Goal: Task Accomplishment & Management: Complete application form

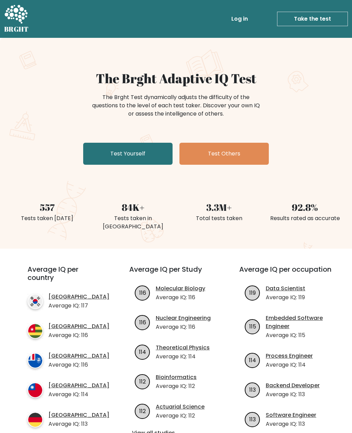
click at [120, 156] on link "Test Yourself" at bounding box center [127, 154] width 89 height 22
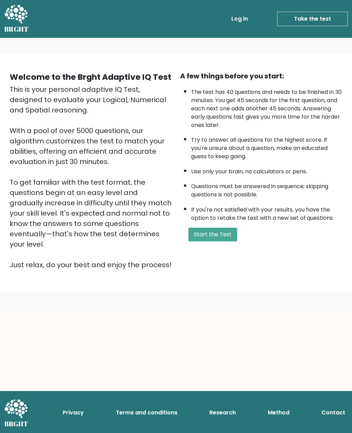
click at [217, 241] on button "Start the Test" at bounding box center [212, 235] width 49 height 14
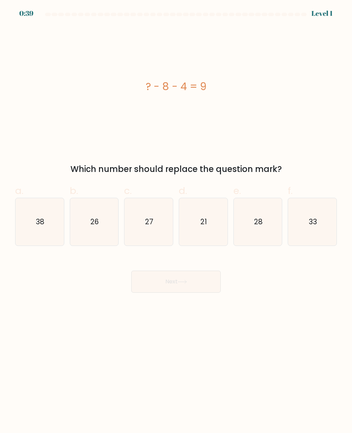
click at [203, 223] on text "21" at bounding box center [203, 222] width 7 height 10
click at [176, 221] on input "d. 21" at bounding box center [176, 219] width 0 height 4
radio input "true"
click at [206, 281] on button "Next" at bounding box center [175, 282] width 89 height 22
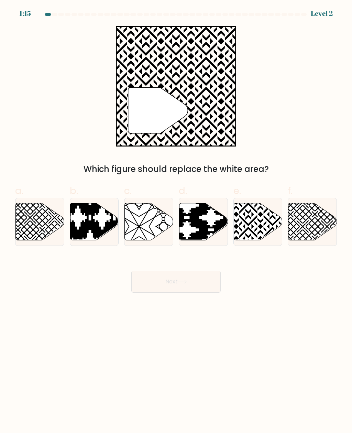
click at [254, 232] on icon at bounding box center [258, 221] width 48 height 37
click at [176, 221] on input "e." at bounding box center [176, 219] width 0 height 4
radio input "true"
click at [201, 285] on button "Next" at bounding box center [175, 282] width 89 height 22
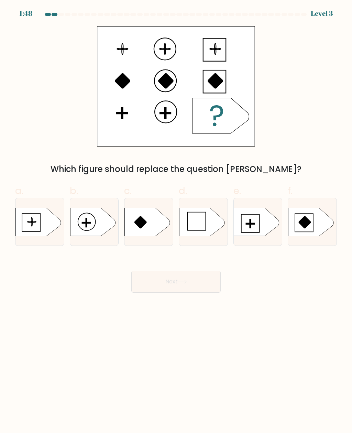
click at [262, 232] on icon at bounding box center [256, 222] width 45 height 28
click at [176, 221] on input "e." at bounding box center [176, 219] width 0 height 4
radio input "true"
click at [205, 281] on button "Next" at bounding box center [175, 282] width 89 height 22
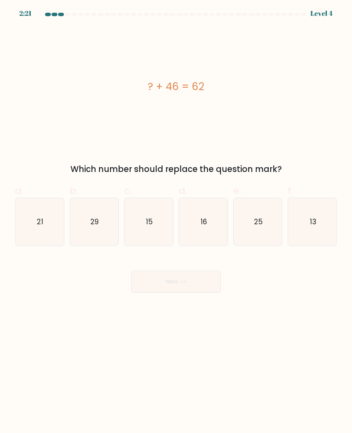
click at [201, 221] on text "16" at bounding box center [203, 222] width 7 height 10
click at [176, 221] on input "d. 16" at bounding box center [176, 219] width 0 height 4
radio input "true"
click at [203, 285] on button "Next" at bounding box center [175, 282] width 89 height 22
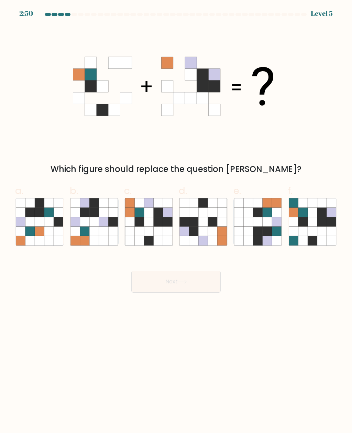
click at [150, 237] on icon at bounding box center [148, 240] width 9 height 9
click at [176, 221] on input "c." at bounding box center [176, 219] width 0 height 4
radio input "true"
click at [208, 283] on button "Next" at bounding box center [175, 282] width 89 height 22
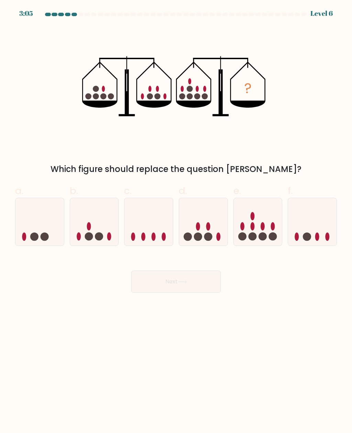
click at [250, 223] on icon at bounding box center [258, 222] width 48 height 40
click at [176, 221] on input "e." at bounding box center [176, 219] width 0 height 4
radio input "true"
click at [200, 287] on button "Next" at bounding box center [175, 282] width 89 height 22
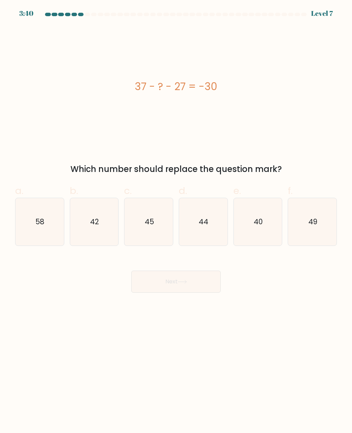
click at [263, 230] on icon "40" at bounding box center [257, 221] width 47 height 47
click at [176, 221] on input "e. 40" at bounding box center [176, 219] width 0 height 4
radio input "true"
click at [201, 283] on button "Next" at bounding box center [175, 282] width 89 height 22
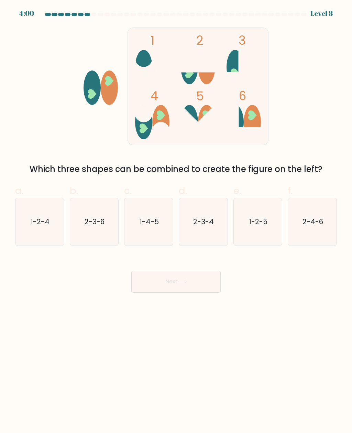
click at [95, 228] on icon "2-3-6" at bounding box center [93, 221] width 47 height 47
click at [176, 221] on input "b. 2-3-6" at bounding box center [176, 219] width 0 height 4
radio input "true"
click at [204, 274] on button "Next" at bounding box center [175, 282] width 89 height 22
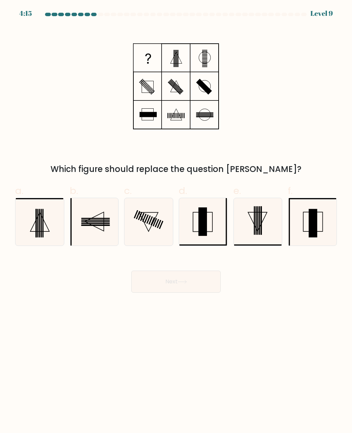
click at [321, 227] on icon at bounding box center [312, 221] width 47 height 47
click at [176, 221] on input "f." at bounding box center [176, 219] width 0 height 4
radio input "true"
click at [212, 287] on button "Next" at bounding box center [175, 282] width 89 height 22
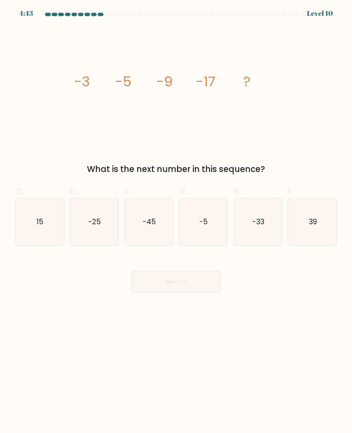
click at [261, 225] on text "-33" at bounding box center [258, 222] width 12 height 10
click at [176, 221] on input "e. -33" at bounding box center [176, 219] width 0 height 4
radio input "true"
click at [206, 286] on button "Next" at bounding box center [175, 282] width 89 height 22
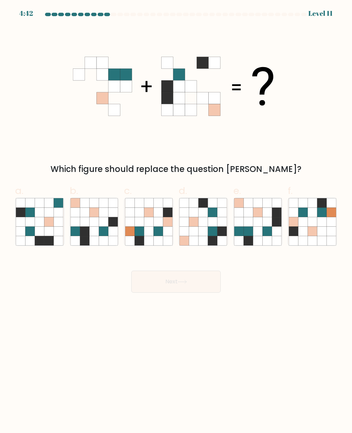
click at [252, 238] on icon at bounding box center [248, 240] width 9 height 9
click at [176, 221] on input "e." at bounding box center [176, 219] width 0 height 4
radio input "true"
click at [176, 289] on button "Next" at bounding box center [175, 282] width 89 height 22
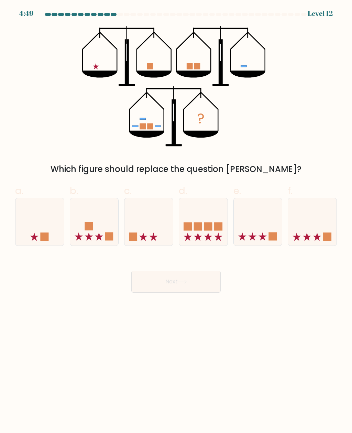
click at [196, 223] on rect at bounding box center [198, 226] width 8 height 8
click at [176, 221] on input "d." at bounding box center [176, 219] width 0 height 4
radio input "true"
click at [192, 292] on button "Next" at bounding box center [175, 282] width 89 height 22
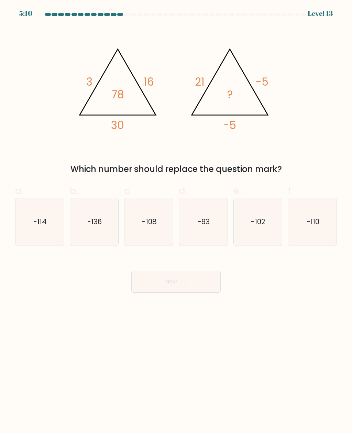
click at [320, 225] on icon "-110" at bounding box center [312, 221] width 47 height 47
click at [176, 221] on input "f. -110" at bounding box center [176, 219] width 0 height 4
radio input "true"
click at [202, 286] on button "Next" at bounding box center [175, 282] width 89 height 22
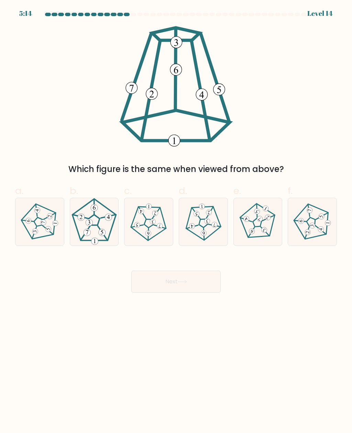
click at [143, 223] on icon at bounding box center [149, 222] width 38 height 38
click at [176, 221] on input "c." at bounding box center [176, 219] width 0 height 4
radio input "true"
click at [172, 281] on button "Next" at bounding box center [175, 282] width 89 height 22
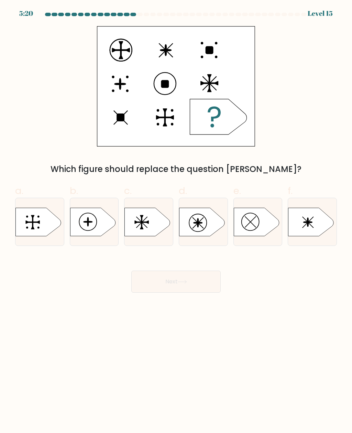
click at [91, 219] on icon at bounding box center [92, 222] width 45 height 28
click at [176, 219] on input "b." at bounding box center [176, 219] width 0 height 4
radio input "true"
click at [195, 288] on button "Next" at bounding box center [175, 282] width 89 height 22
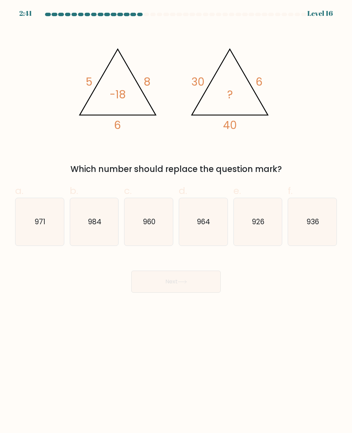
click at [204, 220] on text "964" at bounding box center [203, 222] width 13 height 10
click at [176, 220] on input "d. 964" at bounding box center [176, 219] width 0 height 4
radio input "true"
click at [103, 245] on icon "984" at bounding box center [93, 221] width 47 height 47
click at [176, 221] on input "b. 984" at bounding box center [176, 219] width 0 height 4
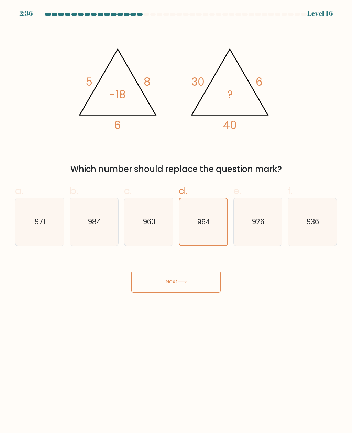
radio input "true"
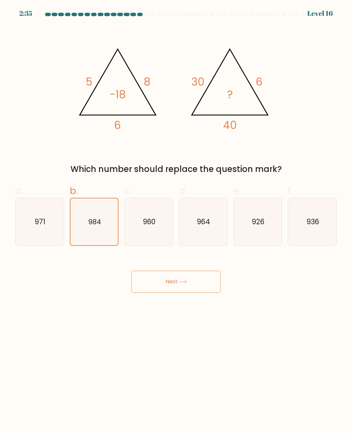
click at [200, 281] on button "Next" at bounding box center [175, 282] width 89 height 22
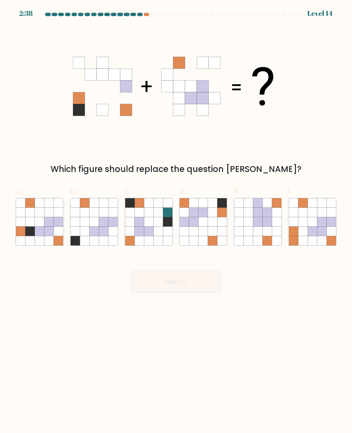
click at [211, 235] on icon at bounding box center [212, 231] width 9 height 9
click at [176, 221] on input "d." at bounding box center [176, 219] width 0 height 4
radio input "true"
click at [205, 283] on button "Next" at bounding box center [175, 282] width 89 height 22
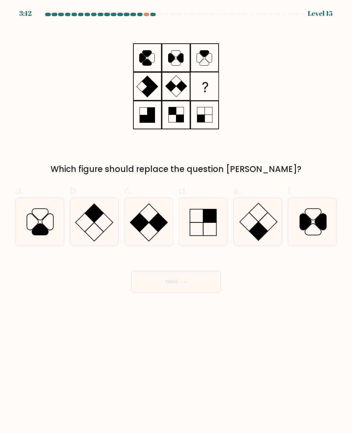
click at [145, 16] on div at bounding box center [176, 16] width 330 height 6
click at [154, 14] on div at bounding box center [153, 14] width 6 height 3
click at [263, 237] on icon at bounding box center [257, 221] width 47 height 47
click at [176, 221] on input "e." at bounding box center [176, 219] width 0 height 4
radio input "true"
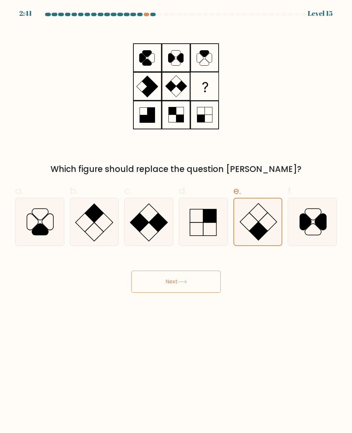
click at [212, 288] on button "Next" at bounding box center [175, 282] width 89 height 22
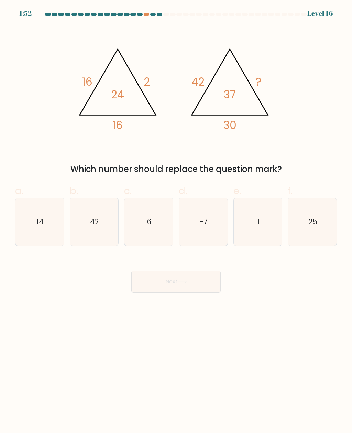
click at [252, 234] on icon "1" at bounding box center [257, 221] width 47 height 47
click at [176, 221] on input "e. 1" at bounding box center [176, 219] width 0 height 4
radio input "true"
click at [205, 281] on button "Next" at bounding box center [175, 282] width 89 height 22
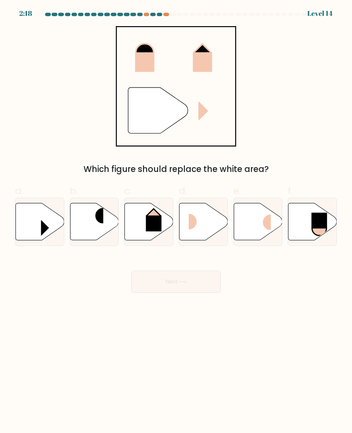
click at [44, 222] on rect at bounding box center [49, 228] width 16 height 16
click at [176, 221] on input "a." at bounding box center [176, 219] width 0 height 4
radio input "true"
click at [193, 284] on button "Next" at bounding box center [175, 282] width 89 height 22
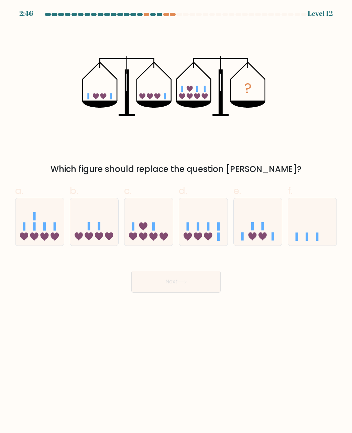
click at [207, 234] on icon at bounding box center [208, 236] width 8 height 8
click at [176, 221] on input "d." at bounding box center [176, 219] width 0 height 4
radio input "true"
click at [204, 285] on button "Next" at bounding box center [175, 282] width 89 height 22
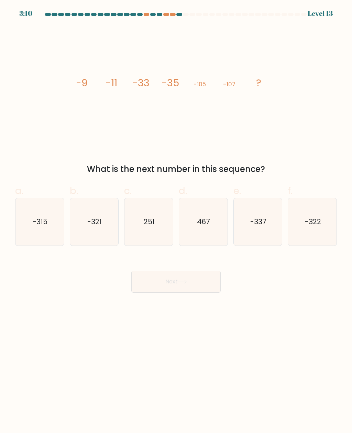
click at [84, 220] on icon "-321" at bounding box center [93, 221] width 47 height 47
click at [176, 220] on input "b. -321" at bounding box center [176, 219] width 0 height 4
radio input "true"
click at [201, 283] on button "Next" at bounding box center [175, 282] width 89 height 22
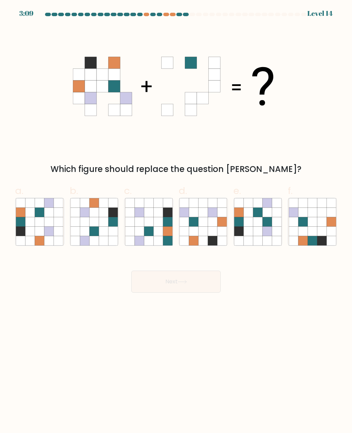
click at [35, 228] on icon at bounding box center [39, 231] width 9 height 9
click at [176, 221] on input "a." at bounding box center [176, 219] width 0 height 4
radio input "true"
click at [193, 282] on button "Next" at bounding box center [175, 282] width 89 height 22
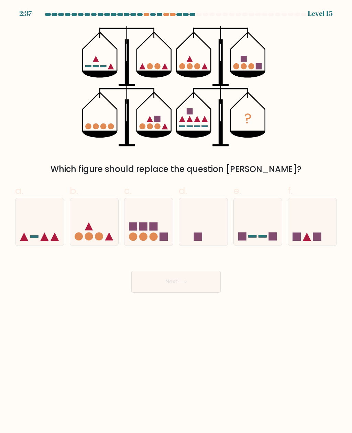
click at [153, 213] on icon at bounding box center [148, 222] width 48 height 40
click at [176, 217] on input "c." at bounding box center [176, 219] width 0 height 4
radio input "true"
click at [197, 278] on button "Next" at bounding box center [175, 282] width 89 height 22
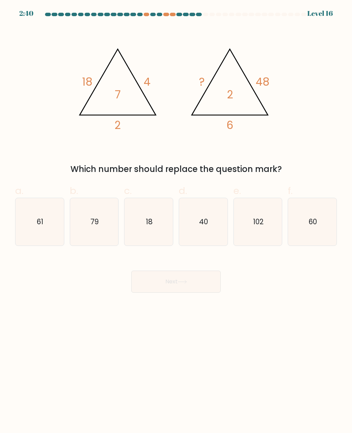
click at [318, 217] on icon "60" at bounding box center [312, 221] width 47 height 47
click at [176, 217] on input "f. 60" at bounding box center [176, 219] width 0 height 4
radio input "true"
click at [199, 288] on button "Next" at bounding box center [175, 282] width 89 height 22
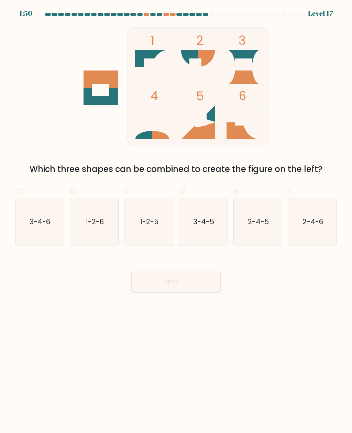
click at [245, 215] on icon "2-4-5" at bounding box center [257, 221] width 47 height 47
click at [176, 217] on input "e. 2-4-5" at bounding box center [176, 219] width 0 height 4
radio input "true"
click at [210, 282] on button "Next" at bounding box center [175, 282] width 89 height 22
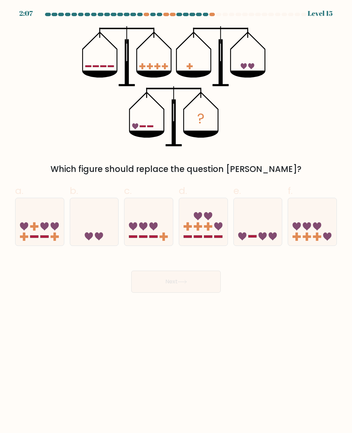
click at [258, 234] on icon at bounding box center [258, 222] width 48 height 40
click at [176, 221] on input "e." at bounding box center [176, 219] width 0 height 4
radio input "true"
click at [199, 288] on button "Next" at bounding box center [175, 282] width 89 height 22
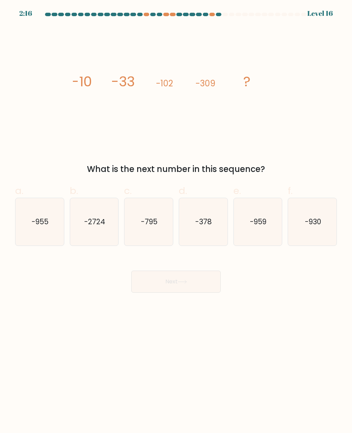
click at [319, 212] on icon "-930" at bounding box center [312, 221] width 47 height 47
click at [176, 217] on input "f. -930" at bounding box center [176, 219] width 0 height 4
radio input "true"
click at [192, 287] on button "Next" at bounding box center [175, 282] width 89 height 22
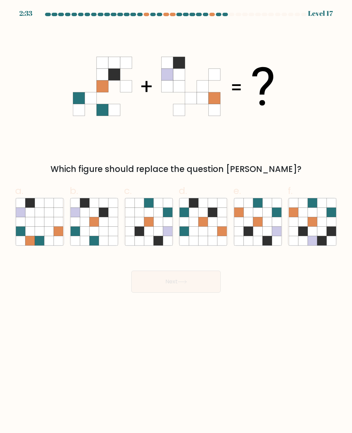
click at [340, 387] on body "2:33 Level 17" at bounding box center [176, 216] width 352 height 433
click at [260, 227] on icon at bounding box center [257, 231] width 9 height 9
click at [176, 221] on input "e." at bounding box center [176, 219] width 0 height 4
radio input "true"
click at [205, 285] on button "Next" at bounding box center [175, 282] width 89 height 22
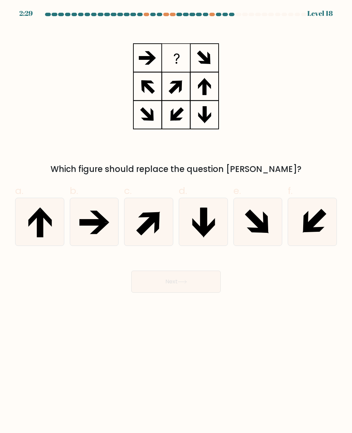
click at [205, 221] on icon at bounding box center [204, 220] width 7 height 25
click at [176, 221] on input "d." at bounding box center [176, 219] width 0 height 4
radio input "true"
click at [194, 289] on button "Next" at bounding box center [175, 282] width 89 height 22
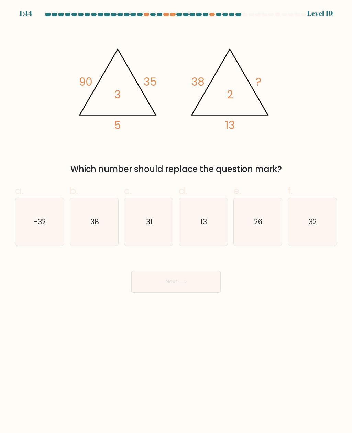
click at [326, 233] on icon "32" at bounding box center [312, 221] width 47 height 47
click at [176, 221] on input "f. 32" at bounding box center [176, 219] width 0 height 4
radio input "true"
click at [206, 297] on body "1:44 Level 19" at bounding box center [176, 216] width 352 height 433
click at [196, 291] on button "Next" at bounding box center [175, 282] width 89 height 22
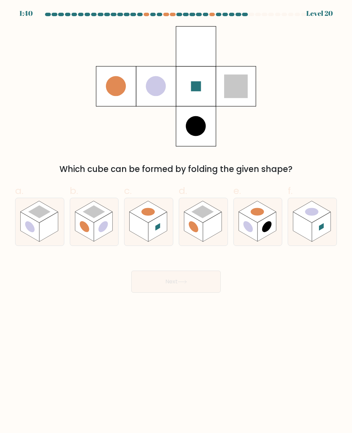
click at [203, 235] on rect at bounding box center [193, 227] width 19 height 30
click at [176, 221] on input "d." at bounding box center [176, 219] width 0 height 4
radio input "true"
click at [200, 285] on button "Next" at bounding box center [175, 282] width 89 height 22
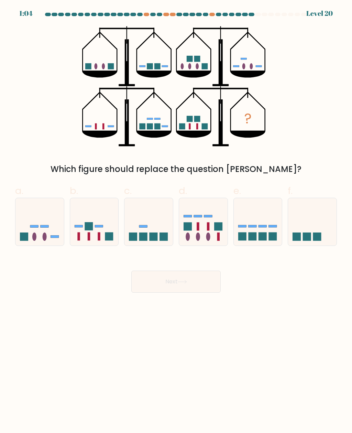
click at [209, 231] on icon at bounding box center [203, 222] width 48 height 40
click at [176, 221] on input "d." at bounding box center [176, 219] width 0 height 4
radio input "true"
click at [197, 292] on button "Next" at bounding box center [175, 282] width 89 height 22
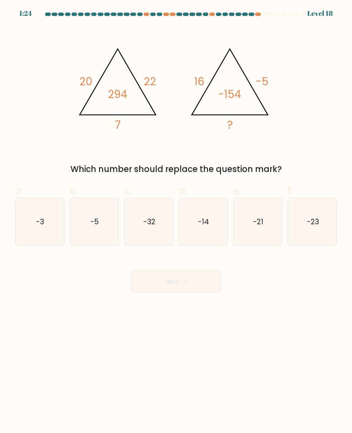
scroll to position [9, 0]
click at [261, 231] on icon "-21" at bounding box center [257, 221] width 47 height 47
click at [176, 221] on input "e. -21" at bounding box center [176, 219] width 0 height 4
radio input "true"
click at [199, 288] on body "0:53 Level 18" at bounding box center [176, 216] width 352 height 433
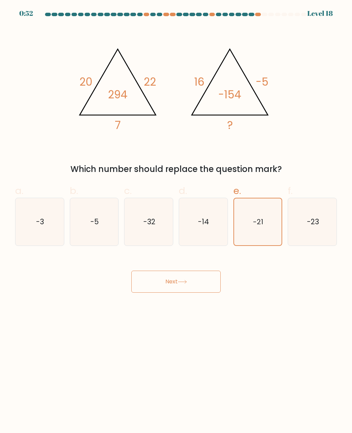
click at [197, 279] on button "Next" at bounding box center [175, 282] width 89 height 22
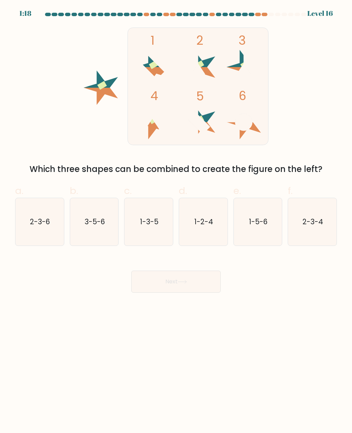
click at [41, 227] on icon "2-3-6" at bounding box center [39, 221] width 47 height 47
click at [176, 221] on input "a. 2-3-6" at bounding box center [176, 219] width 0 height 4
radio input "true"
click at [153, 222] on icon "1-3-5" at bounding box center [148, 221] width 47 height 47
click at [176, 221] on input "c. 1-3-5" at bounding box center [176, 219] width 0 height 4
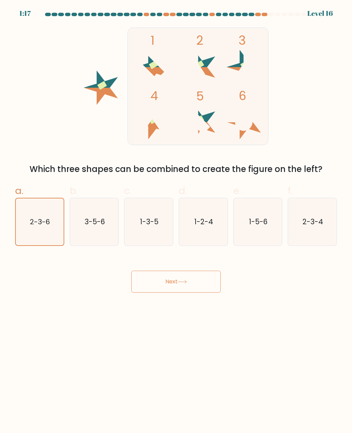
radio input "true"
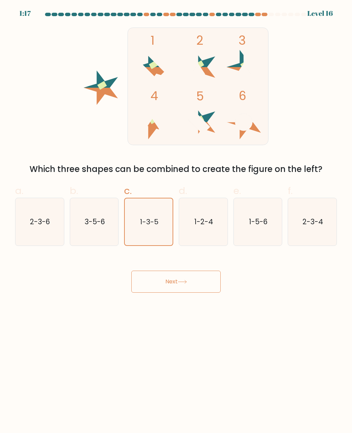
click at [194, 273] on button "Next" at bounding box center [175, 282] width 89 height 22
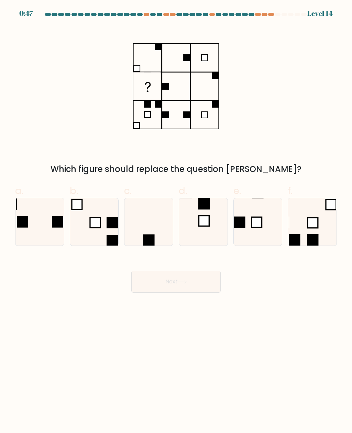
click at [204, 216] on rect at bounding box center [204, 221] width 10 height 10
click at [176, 217] on input "d." at bounding box center [176, 219] width 0 height 4
radio input "true"
click at [158, 273] on button "Next" at bounding box center [175, 282] width 89 height 22
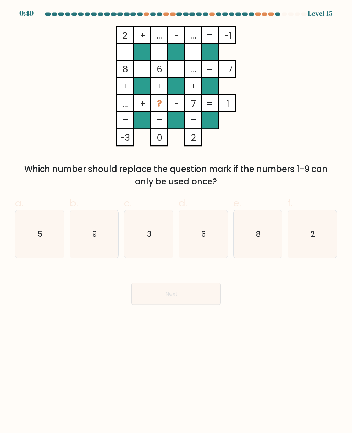
scroll to position [7, 0]
click at [39, 221] on icon "5" at bounding box center [39, 233] width 47 height 47
click at [176, 221] on input "a. 5" at bounding box center [176, 219] width 0 height 4
radio input "true"
click at [188, 292] on button "Next" at bounding box center [175, 294] width 89 height 22
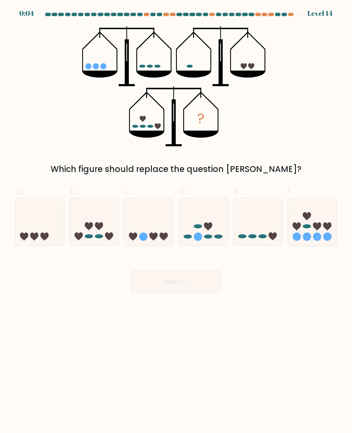
click at [99, 225] on icon at bounding box center [99, 226] width 8 height 8
click at [176, 221] on input "b." at bounding box center [176, 219] width 0 height 4
radio input "true"
click at [184, 283] on icon at bounding box center [182, 282] width 9 height 4
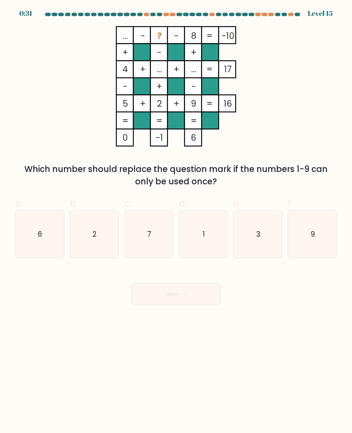
click at [250, 247] on icon "3" at bounding box center [257, 233] width 47 height 47
click at [176, 221] on input "e. 3" at bounding box center [176, 219] width 0 height 4
radio input "true"
click at [199, 308] on body "0:31 Level 15" at bounding box center [176, 216] width 352 height 433
click at [187, 301] on button "Next" at bounding box center [175, 294] width 89 height 22
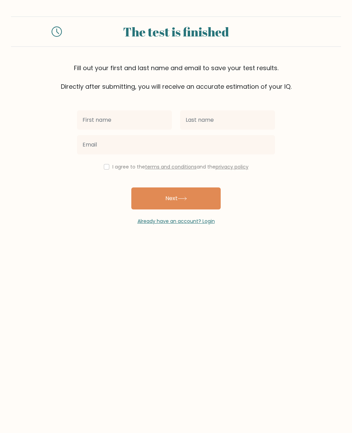
click at [141, 122] on input "text" at bounding box center [124, 119] width 95 height 19
type input "JJ"
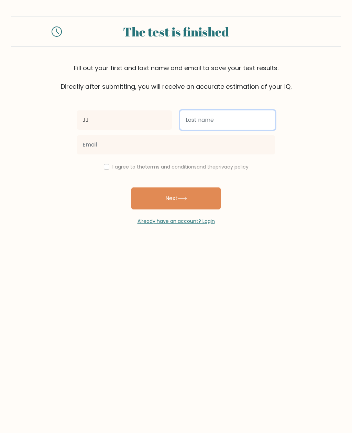
click at [235, 119] on input "text" at bounding box center [227, 119] width 95 height 19
type input "[PERSON_NAME]"
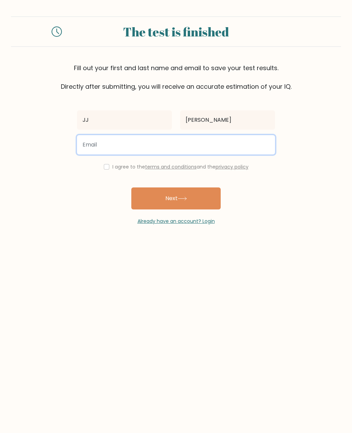
click at [232, 142] on input "email" at bounding box center [176, 144] width 198 height 19
type input "jjcain121107@gmail.com"
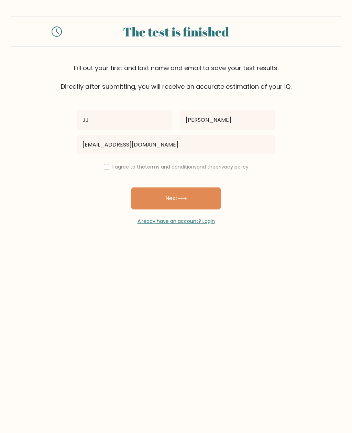
click at [201, 201] on button "Next" at bounding box center [175, 198] width 89 height 22
click at [105, 167] on input "checkbox" at bounding box center [107, 167] width 6 height 6
checkbox input "true"
click at [198, 199] on button "Next" at bounding box center [175, 198] width 89 height 22
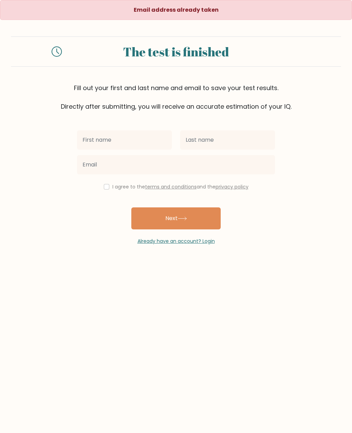
click at [143, 142] on input "text" at bounding box center [124, 139] width 95 height 19
type input "Jj"
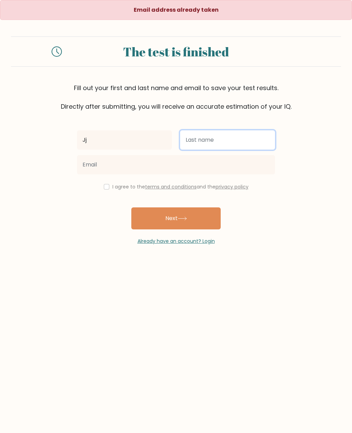
click at [227, 137] on input "text" at bounding box center [227, 139] width 95 height 19
type input "[PERSON_NAME]"
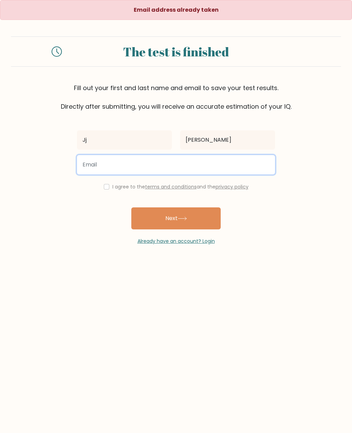
click at [95, 162] on input "email" at bounding box center [176, 164] width 198 height 19
type input "jjcain"
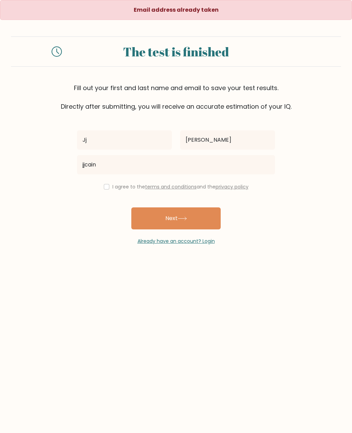
click at [201, 243] on link "Already have an account? Login" at bounding box center [176, 241] width 77 height 7
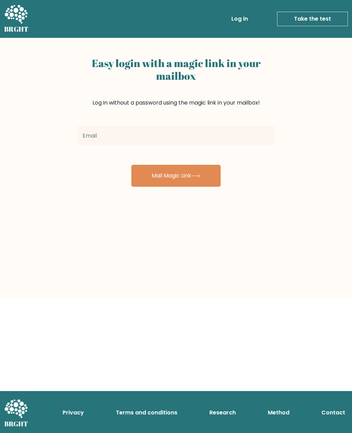
click at [222, 132] on input "email" at bounding box center [176, 135] width 198 height 19
type input "[EMAIL_ADDRESS][DOMAIN_NAME]"
click at [203, 180] on button "Mail Magic Link" at bounding box center [175, 176] width 89 height 22
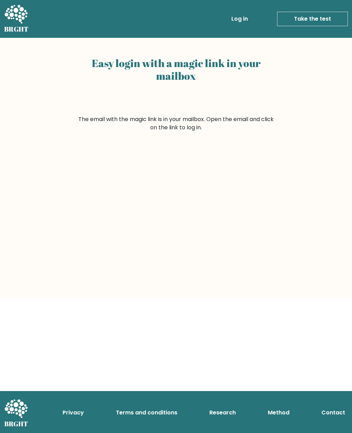
click at [243, 20] on link "Log in" at bounding box center [240, 19] width 22 height 14
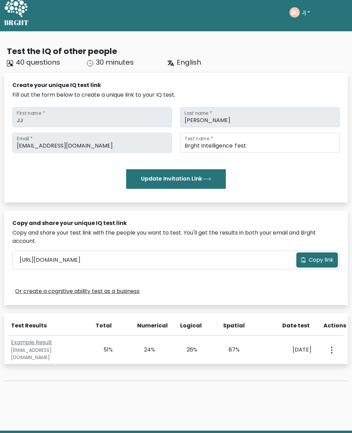
scroll to position [5, 0]
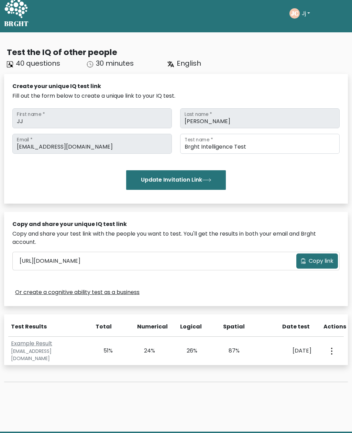
click at [33, 390] on div "Test the IQ of other people 40 questions 30 minutes English Create your unique …" at bounding box center [176, 220] width 352 height 358
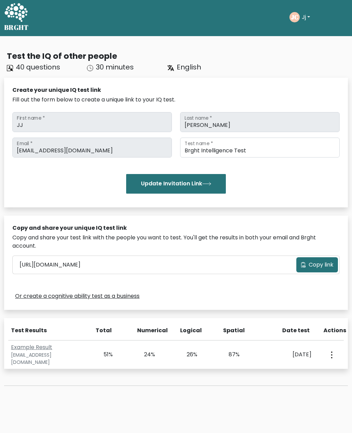
scroll to position [0, 0]
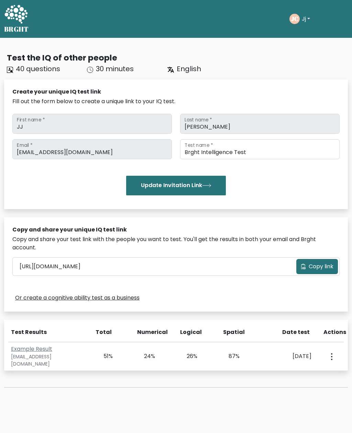
click at [333, 363] on button "button" at bounding box center [331, 355] width 6 height 21
click at [295, 377] on link "View Profile" at bounding box center [306, 376] width 54 height 11
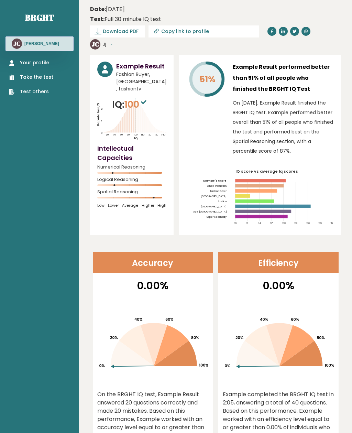
click at [37, 61] on link "Your profile" at bounding box center [31, 62] width 44 height 7
click at [25, 48] on div "[PERSON_NAME]" at bounding box center [40, 43] width 68 height 14
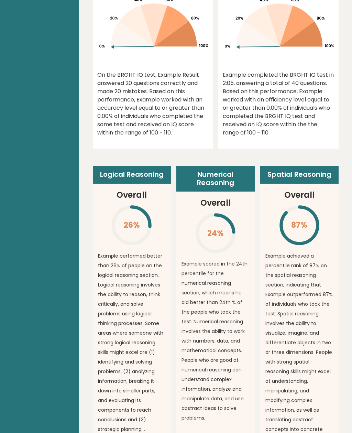
scroll to position [337, 0]
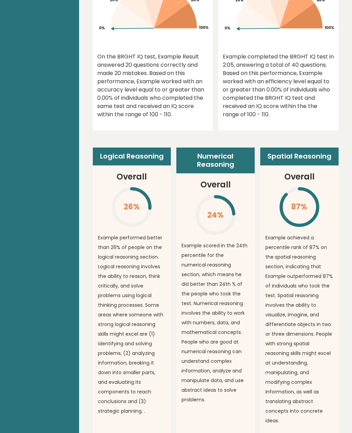
click at [322, 142] on div "Logical Reasoning Overall 26% \ Example performed better than 26% of people on …" at bounding box center [216, 335] width 246 height 408
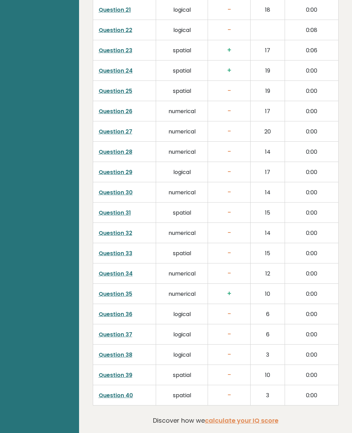
scroll to position [1554, 0]
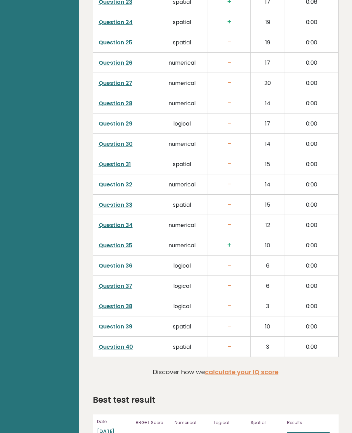
click at [320, 432] on link "View results" at bounding box center [308, 436] width 43 height 9
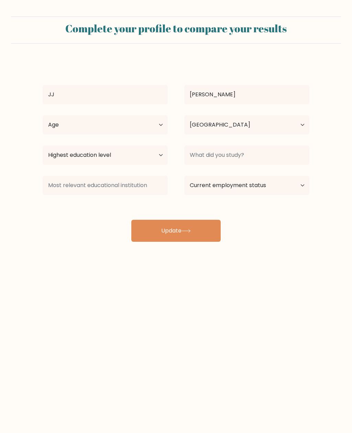
select select "GB"
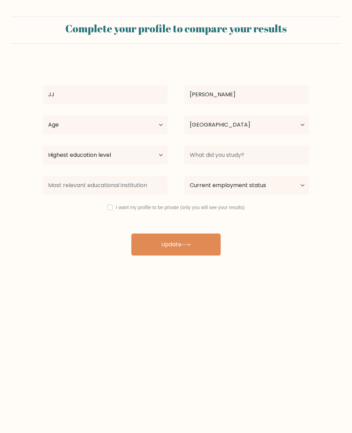
select select "GB"
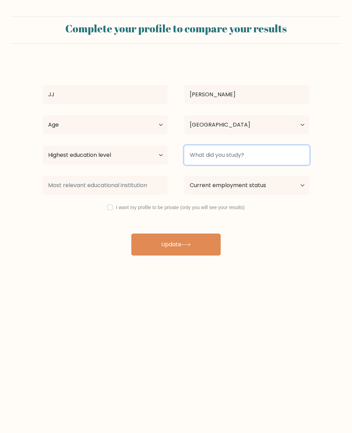
click at [277, 156] on input at bounding box center [246, 154] width 125 height 19
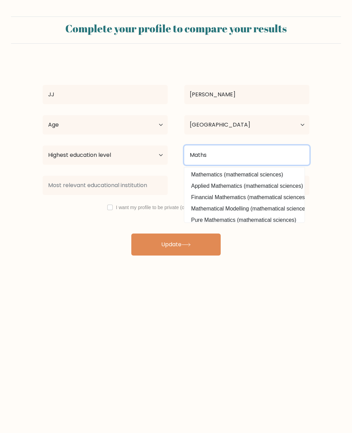
type input "Maths"
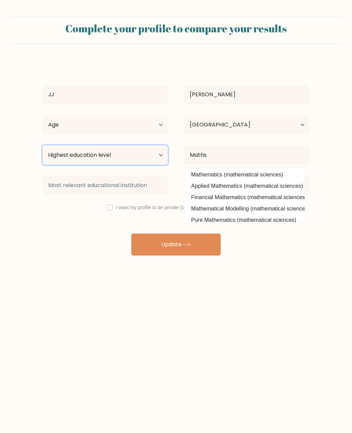
click at [63, 154] on select "Highest education level No schooling Primary Lower Secondary Upper Secondary Oc…" at bounding box center [105, 154] width 125 height 19
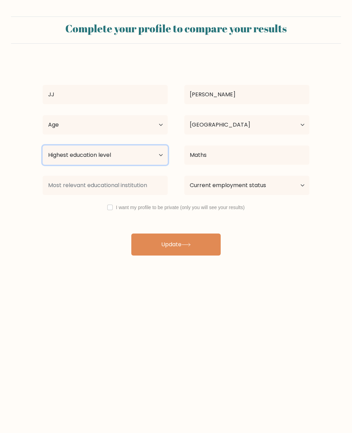
select select "upper_secondary"
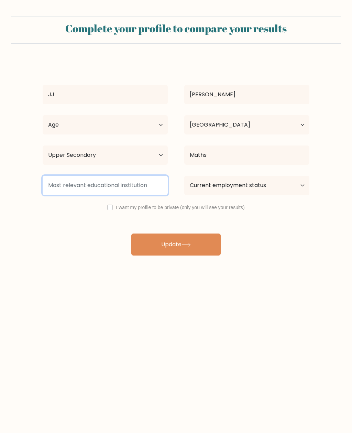
click at [61, 188] on input at bounding box center [105, 185] width 125 height 19
type input "Mathematics"
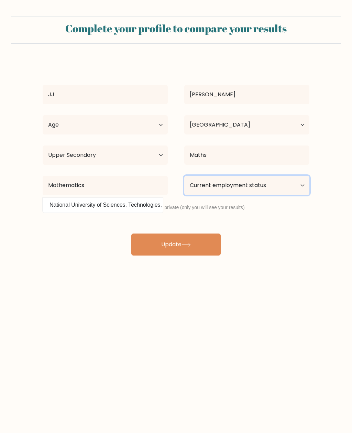
click at [288, 190] on select "Current employment status Employed Student Retired Other / prefer not to answer" at bounding box center [246, 185] width 125 height 19
select select "student"
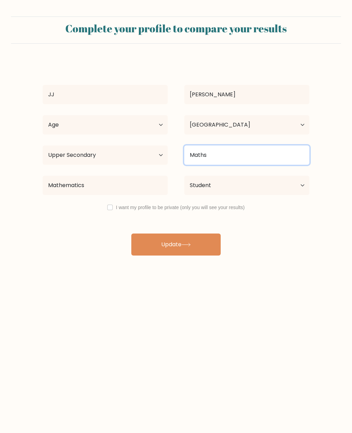
click at [279, 163] on input "Maths" at bounding box center [246, 154] width 125 height 19
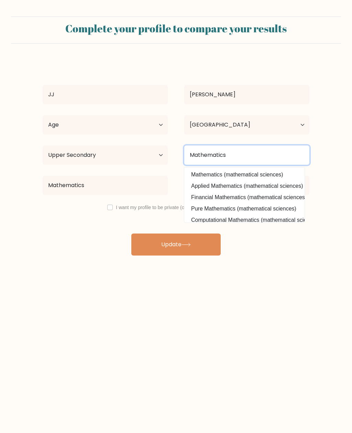
type input "Mathematics"
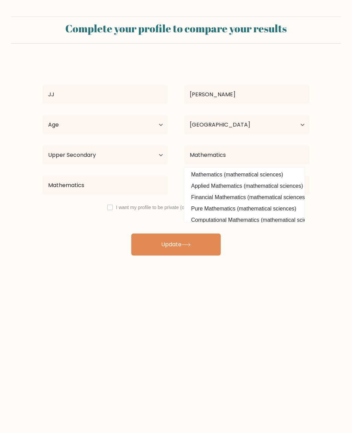
click at [204, 255] on button "Update" at bounding box center [175, 244] width 89 height 22
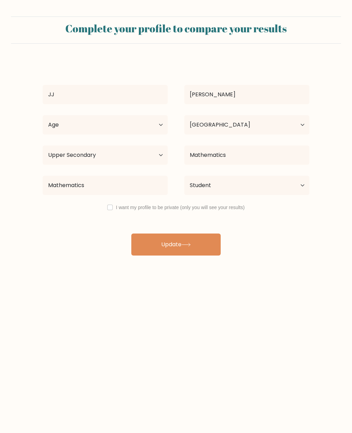
click at [108, 208] on input "checkbox" at bounding box center [110, 208] width 6 height 6
checkbox input "true"
click at [207, 248] on button "Update" at bounding box center [175, 244] width 89 height 22
click at [54, 120] on select "Age Under 18 years old 18-24 years old 25-34 years old 35-44 years old 45-54 ye…" at bounding box center [105, 124] width 125 height 19
select select "min_18"
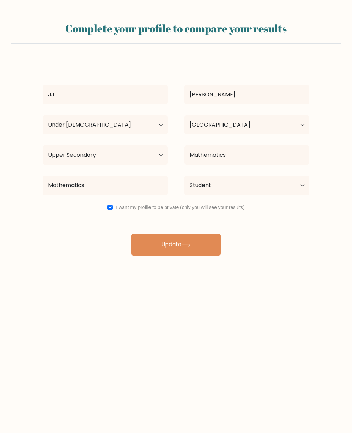
click at [196, 250] on button "Update" at bounding box center [175, 244] width 89 height 22
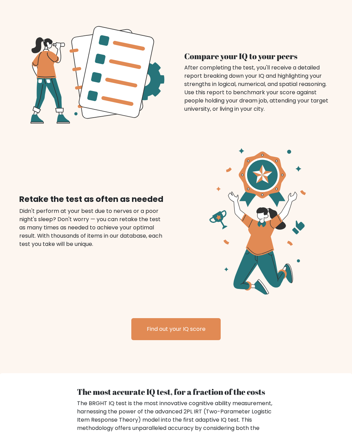
scroll to position [658, 0]
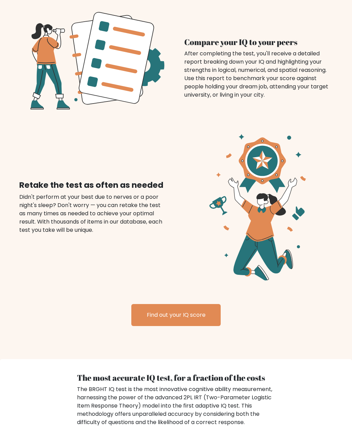
click at [198, 317] on link "Find out your IQ score" at bounding box center [175, 315] width 89 height 22
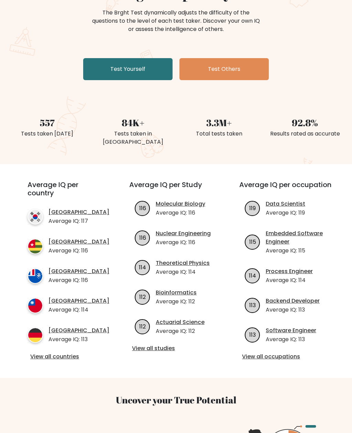
scroll to position [0, 0]
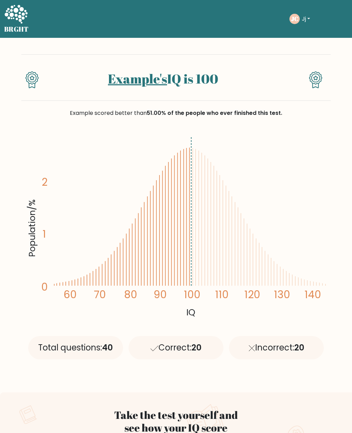
click at [220, 231] on icon at bounding box center [220, 230] width 0 height 111
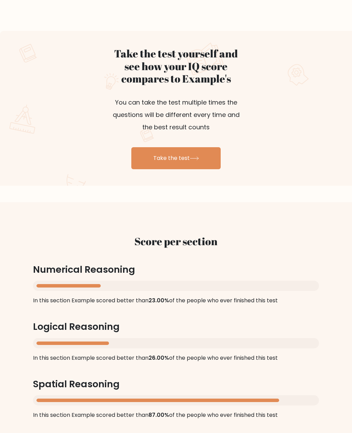
scroll to position [362, 0]
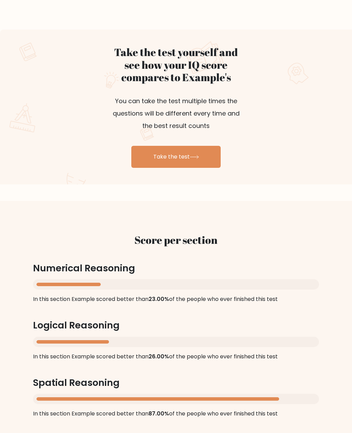
click at [199, 160] on link "Take the test" at bounding box center [175, 157] width 89 height 22
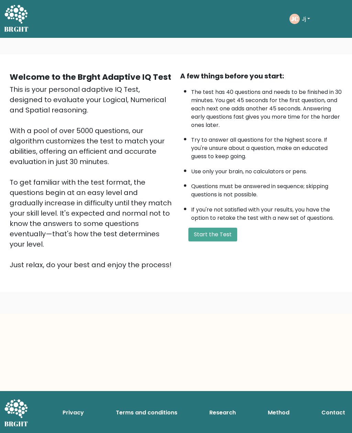
click at [222, 241] on button "Start the Test" at bounding box center [212, 235] width 49 height 14
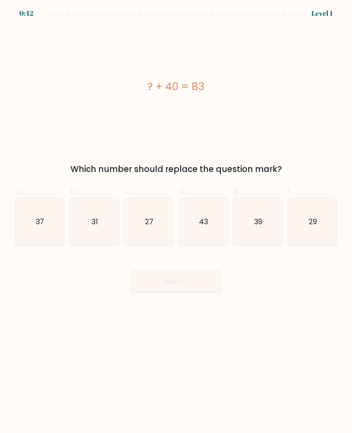
click at [214, 220] on icon "43" at bounding box center [202, 221] width 47 height 47
click at [176, 220] on input "d. 43" at bounding box center [176, 219] width 0 height 4
radio input "true"
click at [196, 285] on button "Next" at bounding box center [175, 282] width 89 height 22
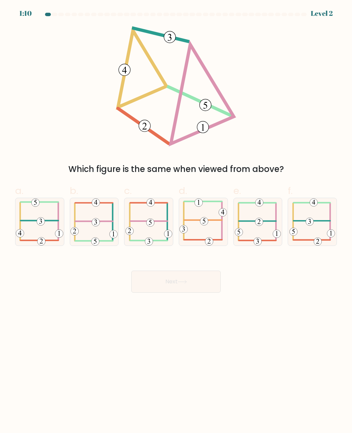
click at [25, 221] on 406 at bounding box center [40, 221] width 38 height 0
click at [176, 221] on input "a." at bounding box center [176, 219] width 0 height 4
radio input "true"
click at [149, 282] on button "Next" at bounding box center [175, 282] width 89 height 22
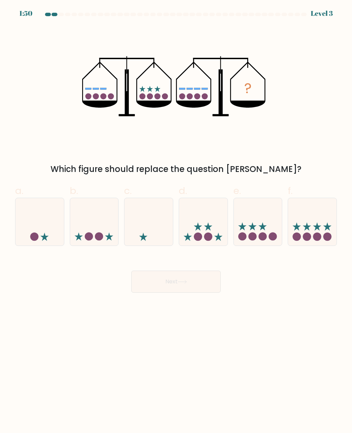
click at [312, 216] on icon at bounding box center [312, 222] width 48 height 40
click at [176, 217] on input "f." at bounding box center [176, 219] width 0 height 4
radio input "true"
click at [148, 285] on button "Next" at bounding box center [175, 282] width 89 height 22
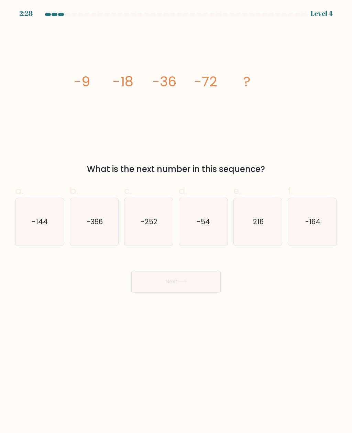
click at [34, 230] on icon "-144" at bounding box center [39, 221] width 47 height 47
click at [176, 221] on input "a. -144" at bounding box center [176, 219] width 0 height 4
radio input "true"
click at [155, 296] on body "2:27 Level 4" at bounding box center [176, 216] width 352 height 433
click at [159, 285] on button "Next" at bounding box center [175, 282] width 89 height 22
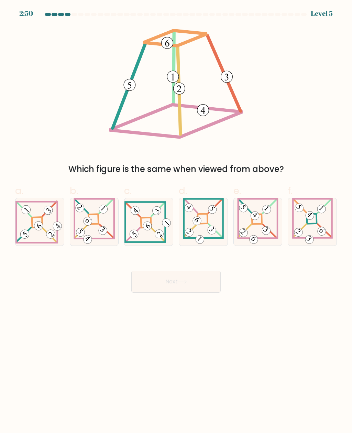
click at [34, 233] on icon at bounding box center [39, 221] width 48 height 43
click at [176, 221] on input "a." at bounding box center [176, 219] width 0 height 4
radio input "true"
click at [152, 286] on button "Next" at bounding box center [175, 282] width 89 height 22
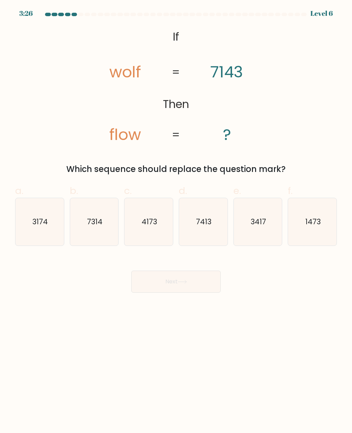
click at [266, 212] on icon "3417" at bounding box center [257, 221] width 47 height 47
click at [176, 217] on input "e. 3417" at bounding box center [176, 219] width 0 height 4
radio input "true"
click at [145, 292] on button "Next" at bounding box center [175, 282] width 89 height 22
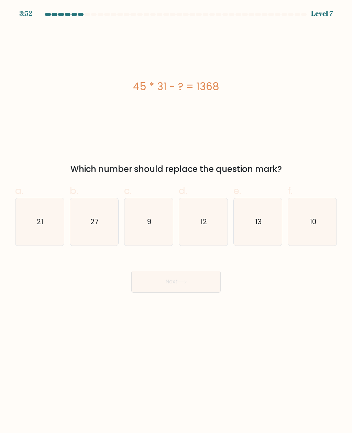
click at [92, 226] on text "27" at bounding box center [94, 222] width 8 height 10
click at [176, 221] on input "b. 27" at bounding box center [176, 219] width 0 height 4
radio input "true"
click at [198, 288] on button "Next" at bounding box center [175, 282] width 89 height 22
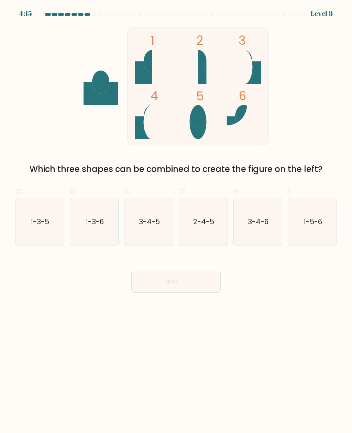
click at [37, 220] on text "1-3-5" at bounding box center [40, 222] width 19 height 10
click at [176, 220] on input "a. 1-3-5" at bounding box center [176, 219] width 0 height 4
radio input "true"
click at [29, 225] on icon "1-3-5" at bounding box center [39, 221] width 47 height 47
click at [176, 221] on input "a. 1-3-5" at bounding box center [176, 219] width 0 height 4
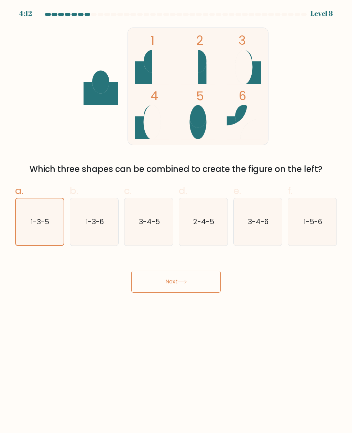
click at [36, 226] on text "1-3-5" at bounding box center [40, 222] width 19 height 10
click at [176, 221] on input "a. 1-3-5" at bounding box center [176, 219] width 0 height 4
click at [147, 230] on icon "3-4-5" at bounding box center [148, 221] width 47 height 47
click at [176, 221] on input "c. 3-4-5" at bounding box center [176, 219] width 0 height 4
radio input "true"
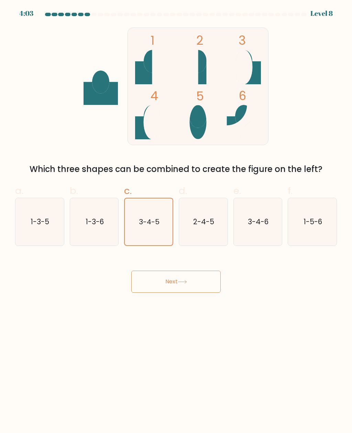
click at [153, 286] on button "Next" at bounding box center [175, 282] width 89 height 22
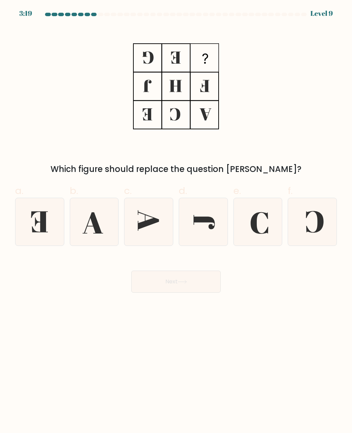
click at [314, 224] on icon at bounding box center [312, 221] width 47 height 47
click at [176, 221] on input "f." at bounding box center [176, 219] width 0 height 4
radio input "true"
click at [187, 284] on icon at bounding box center [182, 282] width 9 height 4
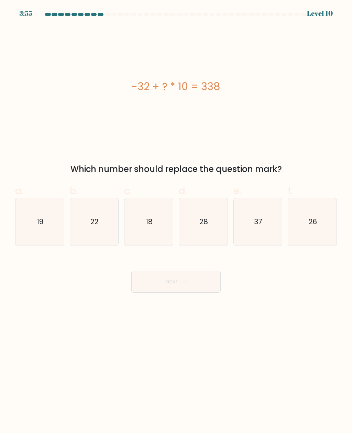
click at [273, 211] on icon "37" at bounding box center [257, 221] width 47 height 47
click at [176, 217] on input "e. 37" at bounding box center [176, 219] width 0 height 4
radio input "true"
click at [192, 288] on button "Next" at bounding box center [175, 282] width 89 height 22
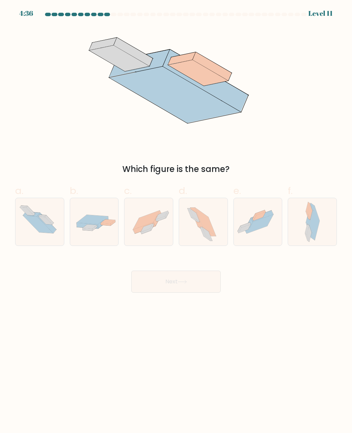
click at [270, 203] on div at bounding box center [257, 222] width 49 height 48
click at [176, 217] on input "e." at bounding box center [176, 219] width 0 height 4
radio input "true"
click at [147, 288] on button "Next" at bounding box center [175, 282] width 89 height 22
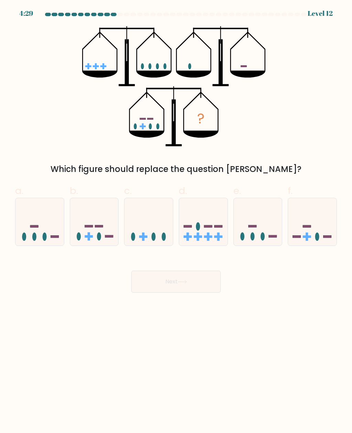
click at [91, 227] on rect at bounding box center [89, 226] width 8 height 2
click at [176, 221] on input "b." at bounding box center [176, 219] width 0 height 4
radio input "true"
click at [152, 289] on button "Next" at bounding box center [175, 282] width 89 height 22
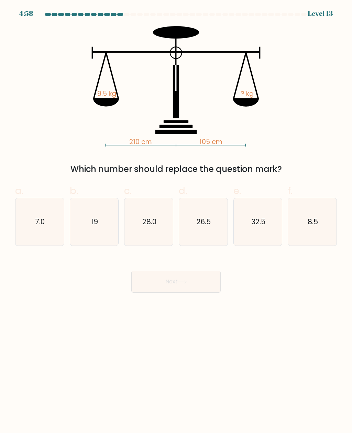
scroll to position [4, 0]
click at [95, 224] on icon "19" at bounding box center [93, 221] width 47 height 47
click at [176, 221] on input "b. 19" at bounding box center [176, 219] width 0 height 4
radio input "true"
click at [193, 288] on button "Next" at bounding box center [175, 282] width 89 height 22
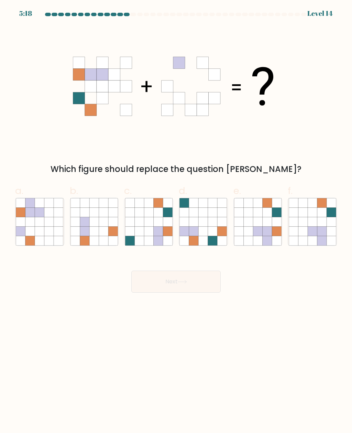
click at [252, 217] on icon at bounding box center [248, 221] width 9 height 9
click at [176, 217] on input "e." at bounding box center [176, 219] width 0 height 4
radio input "true"
click at [205, 282] on button "Next" at bounding box center [175, 282] width 89 height 22
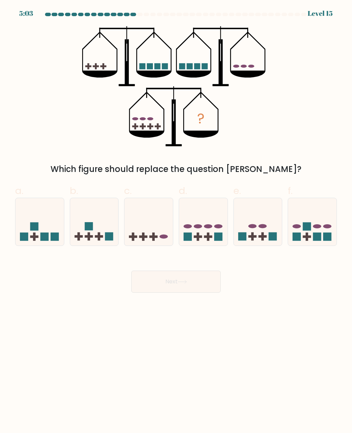
scroll to position [0, 0]
click at [209, 211] on icon at bounding box center [203, 222] width 48 height 40
click at [176, 217] on input "d." at bounding box center [176, 219] width 0 height 4
radio input "true"
click at [168, 281] on button "Next" at bounding box center [175, 282] width 89 height 22
